Goal: Transaction & Acquisition: Purchase product/service

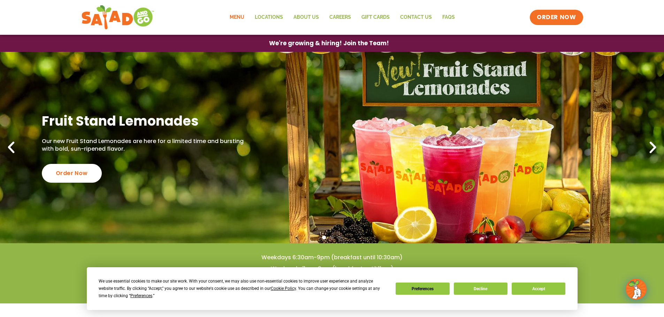
click at [244, 18] on link "Menu" at bounding box center [236, 17] width 25 height 16
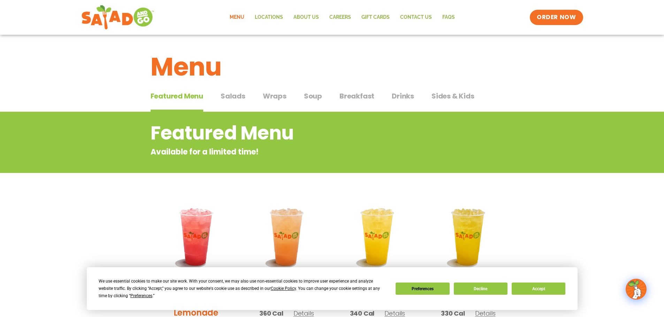
click at [228, 94] on span "Salads" at bounding box center [233, 96] width 25 height 10
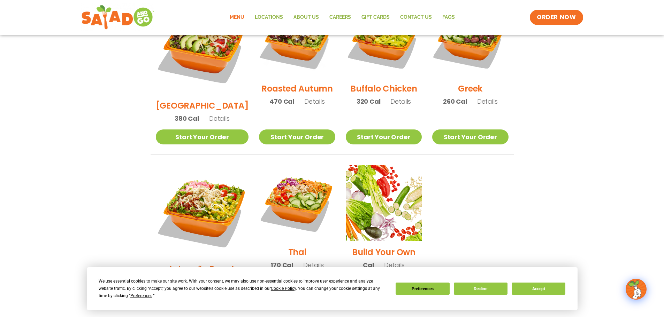
scroll to position [418, 0]
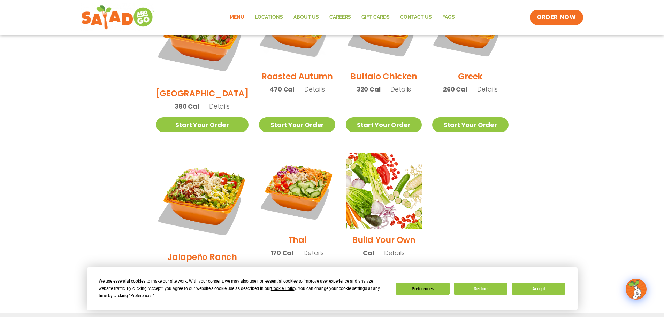
click at [199, 281] on link "Start Your Order" at bounding box center [202, 288] width 93 height 15
click at [535, 290] on button "Accept" at bounding box center [538, 289] width 54 height 12
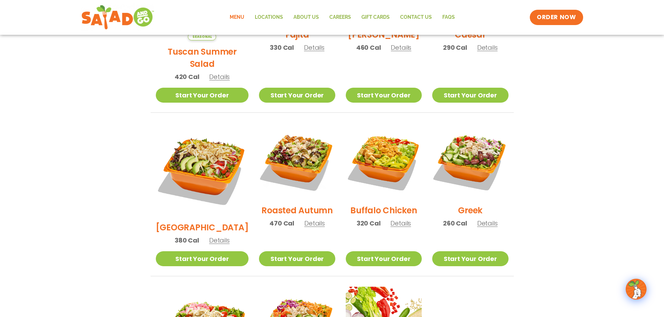
scroll to position [209, 0]
